Goal: Download file/media

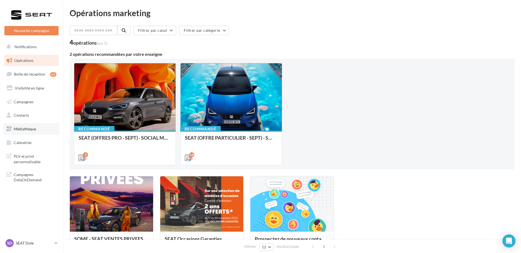
click at [30, 131] on link "Médiathèque" at bounding box center [31, 128] width 56 height 11
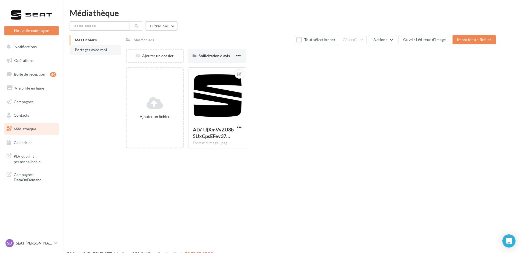
click at [106, 53] on li "Partagés avec moi" at bounding box center [96, 50] width 52 height 10
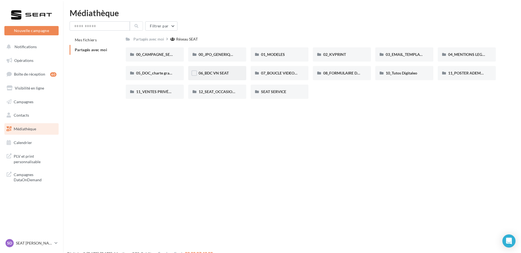
click at [230, 74] on div "06_BDC VN SEAT" at bounding box center [216, 72] width 37 height 5
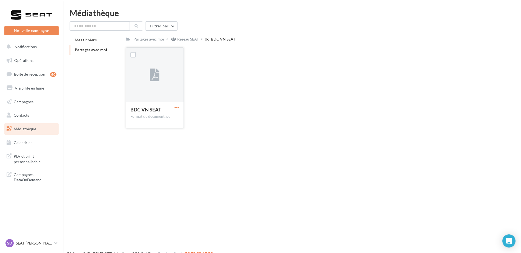
click at [175, 108] on span "button" at bounding box center [176, 107] width 5 height 5
drag, startPoint x: 155, startPoint y: 119, endPoint x: 159, endPoint y: 42, distance: 77.8
click at [155, 119] on button "Télécharger" at bounding box center [152, 118] width 55 height 14
click at [190, 41] on div "Réseau SEAT" at bounding box center [188, 38] width 22 height 5
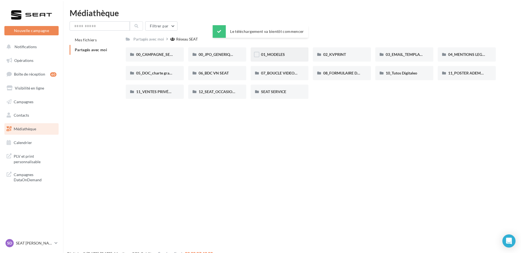
click at [288, 57] on div "01_MODELES" at bounding box center [279, 54] width 37 height 5
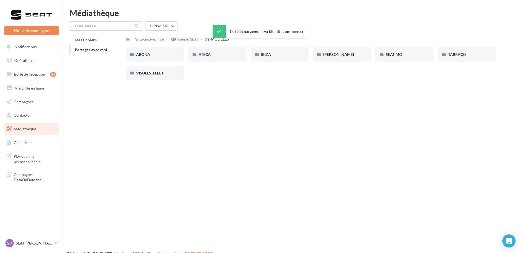
drag, startPoint x: 287, startPoint y: 57, endPoint x: 305, endPoint y: 62, distance: 18.2
click at [287, 57] on div "IBIZA" at bounding box center [279, 54] width 37 height 5
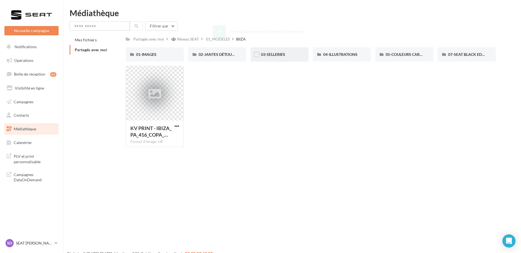
click at [296, 52] on div "03-SELLERIES" at bounding box center [279, 54] width 37 height 5
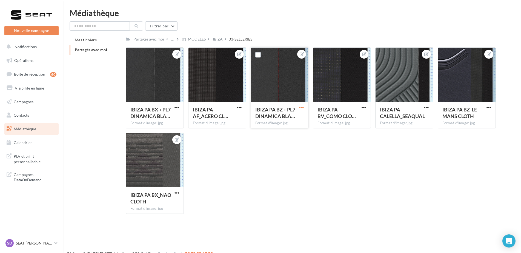
click at [301, 108] on span "button" at bounding box center [301, 107] width 5 height 5
click at [287, 135] on button "Télécharger" at bounding box center [276, 132] width 58 height 14
